Goal: Task Accomplishment & Management: Manage account settings

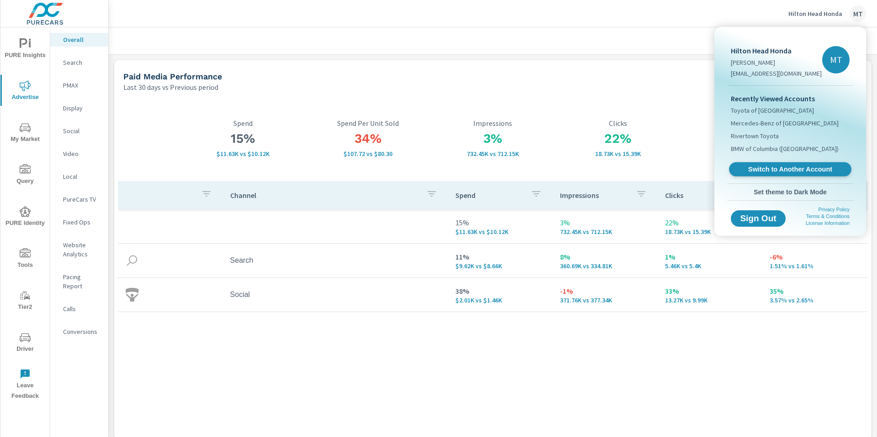
click at [789, 168] on span "Switch to Another Account" at bounding box center [790, 169] width 112 height 9
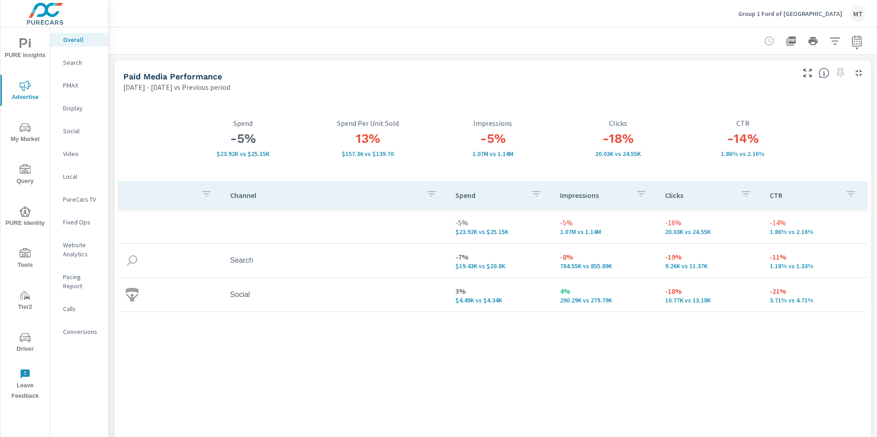
click at [32, 343] on span "Driver" at bounding box center [25, 343] width 44 height 22
